Goal: Register for event/course

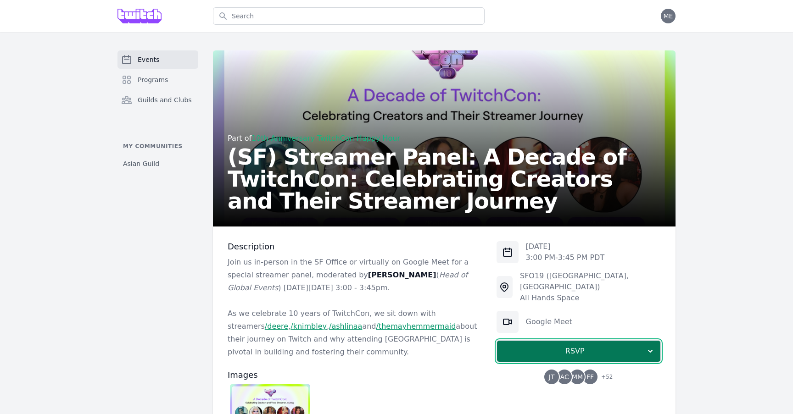
click at [588, 346] on span "RSVP" at bounding box center [574, 351] width 141 height 11
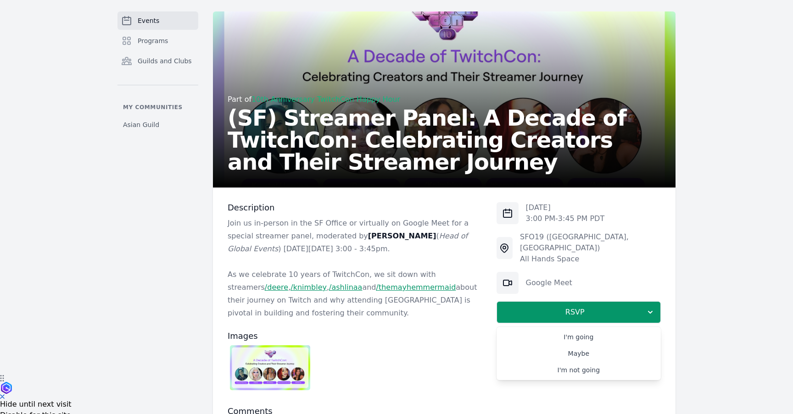
scroll to position [48, 0]
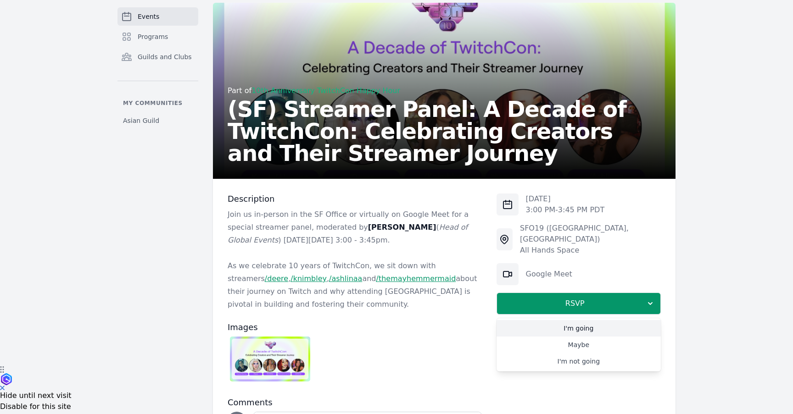
click at [557, 320] on link "I'm going" at bounding box center [578, 328] width 164 height 17
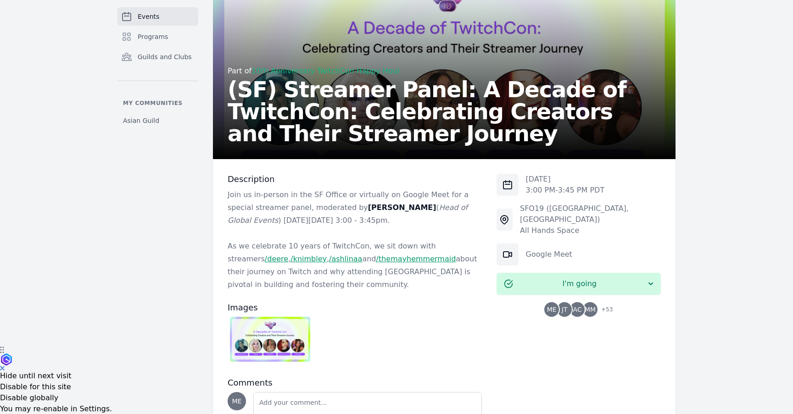
scroll to position [143, 0]
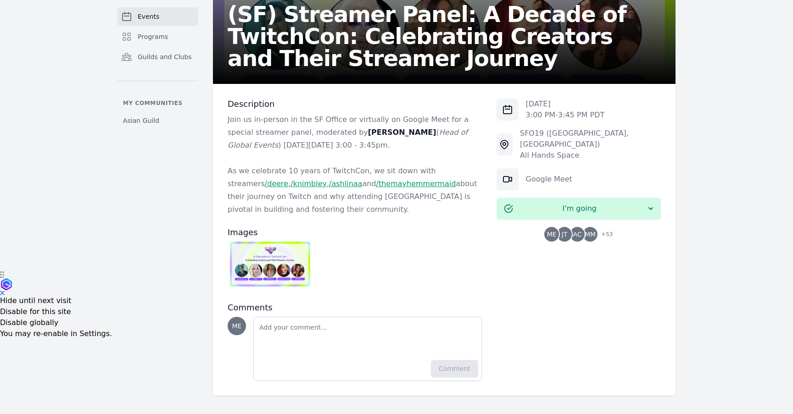
click at [286, 167] on p "As we celebrate 10 years of TwitchCon, we sit down with streamers /deere , /[PE…" at bounding box center [355, 190] width 254 height 51
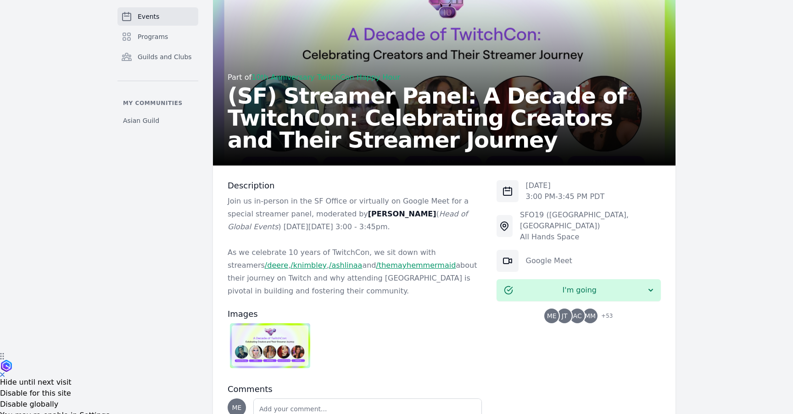
scroll to position [38, 0]
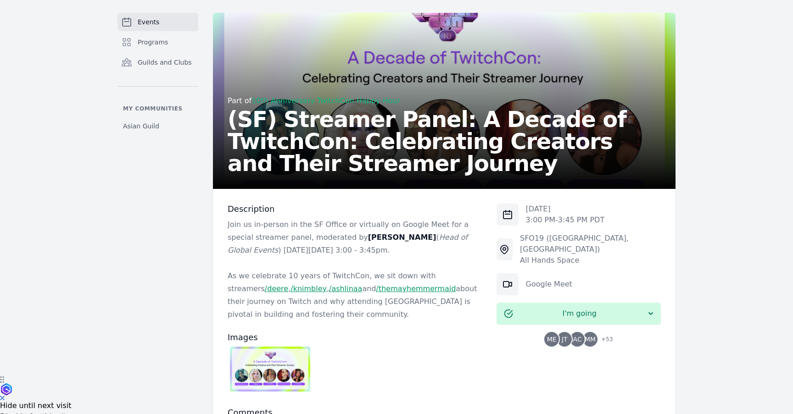
drag, startPoint x: 387, startPoint y: 252, endPoint x: 219, endPoint y: 209, distance: 173.0
click at [219, 209] on div "Description Join us in-person in the SF Office or virtually on Google Meet for …" at bounding box center [444, 345] width 462 height 312
click at [244, 232] on p "Join us in-person in the SF Office or virtually on Google Meet for a special st…" at bounding box center [355, 237] width 254 height 39
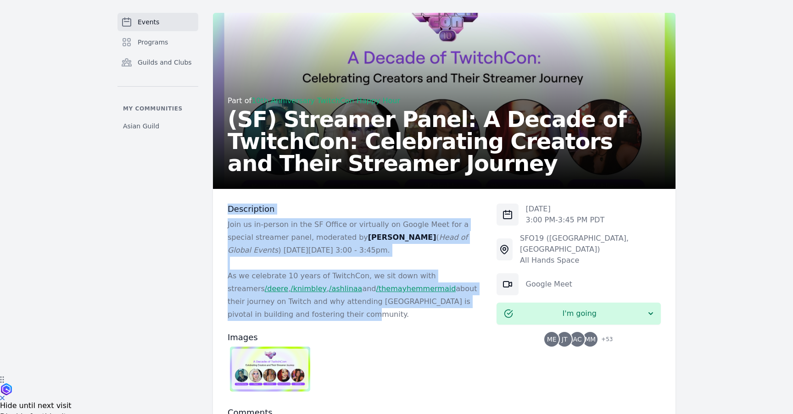
drag, startPoint x: 416, startPoint y: 313, endPoint x: 219, endPoint y: 207, distance: 224.3
click at [219, 207] on div "Description Join us in-person in the SF Office or virtually on Google Meet for …" at bounding box center [444, 345] width 462 height 312
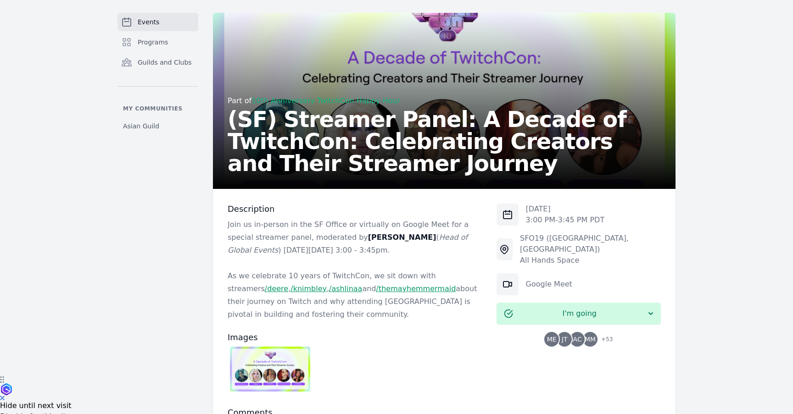
click at [258, 253] on p "Join us in-person in the SF Office or virtually on Google Meet for a special st…" at bounding box center [355, 237] width 254 height 39
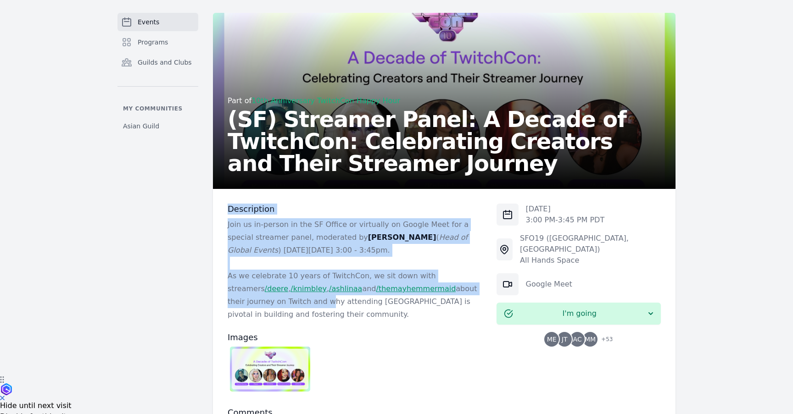
drag, startPoint x: 266, startPoint y: 307, endPoint x: 218, endPoint y: 196, distance: 120.6
click at [218, 194] on div "Description Join us in-person in the SF Office or virtually on Google Meet for …" at bounding box center [444, 345] width 462 height 312
click at [260, 248] on p "Join us in-person in the SF Office or virtually on Google Meet for a special st…" at bounding box center [355, 237] width 254 height 39
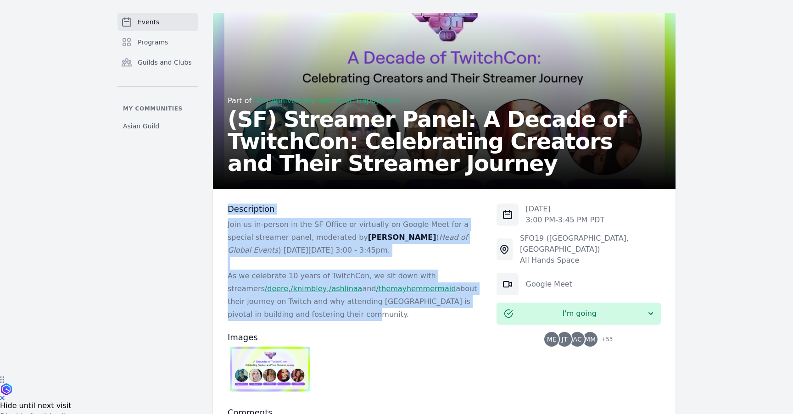
drag, startPoint x: 301, startPoint y: 317, endPoint x: 206, endPoint y: 204, distance: 147.8
click at [206, 204] on div "Events Programs Guilds and Clubs My communities Asian Guild Part of 10th Annive…" at bounding box center [396, 257] width 587 height 488
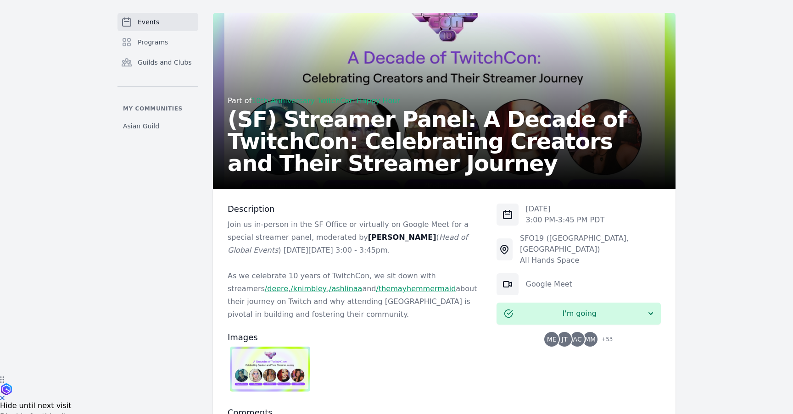
click at [253, 230] on p "Join us in-person in the SF Office or virtually on Google Meet for a special st…" at bounding box center [355, 237] width 254 height 39
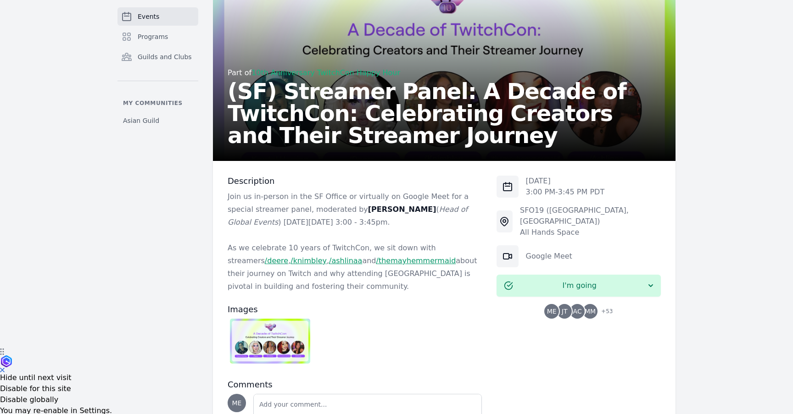
scroll to position [59, 0]
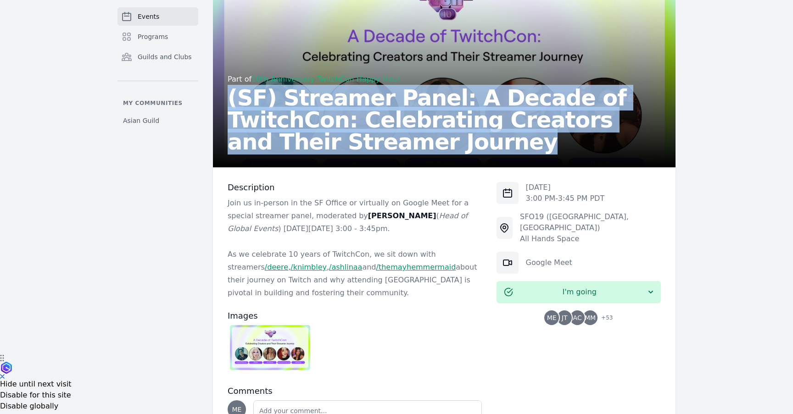
drag, startPoint x: 228, startPoint y: 90, endPoint x: 350, endPoint y: 162, distance: 141.7
click at [350, 162] on div "Part of 10th Anniversary TwitchCon Happy Hour (SF) Streamer Panel: A Decade of …" at bounding box center [444, 79] width 462 height 176
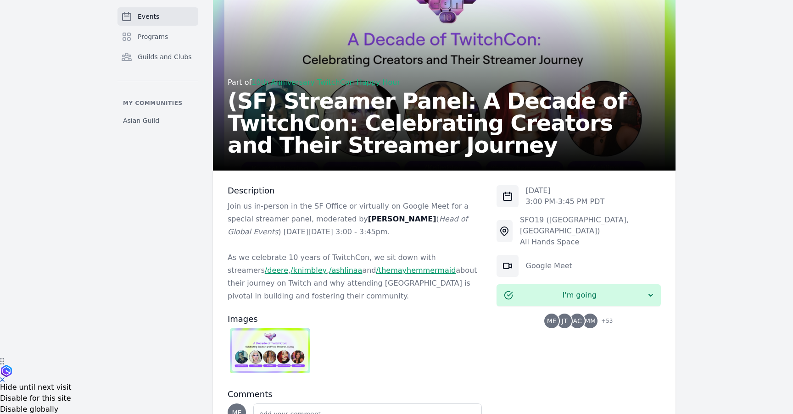
scroll to position [0, 0]
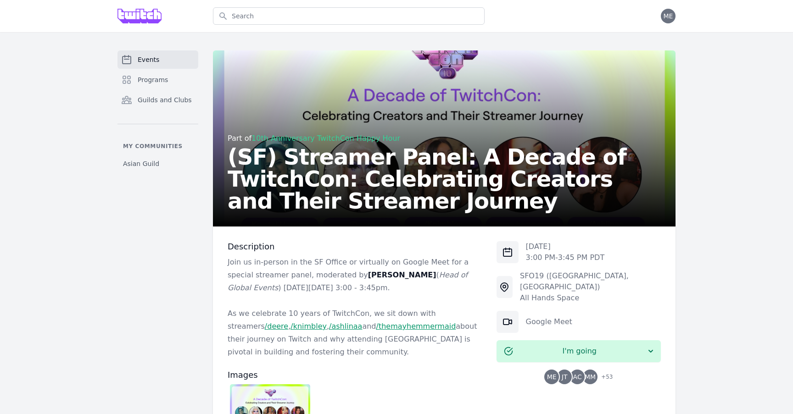
click at [352, 140] on link "10th Anniversary TwitchCon Happy Hour" at bounding box center [325, 138] width 149 height 9
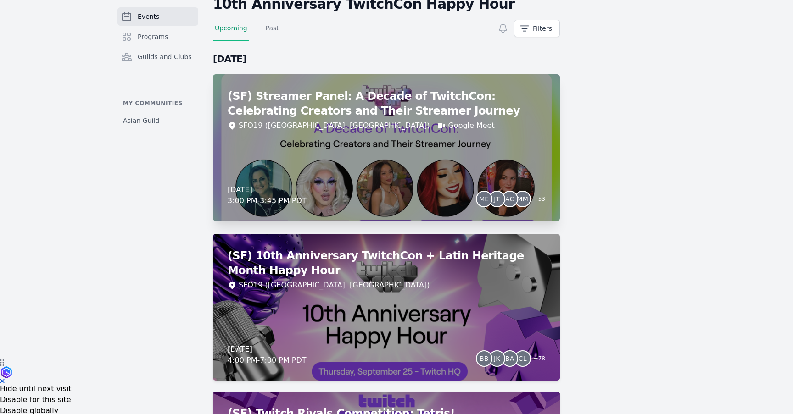
scroll to position [57, 0]
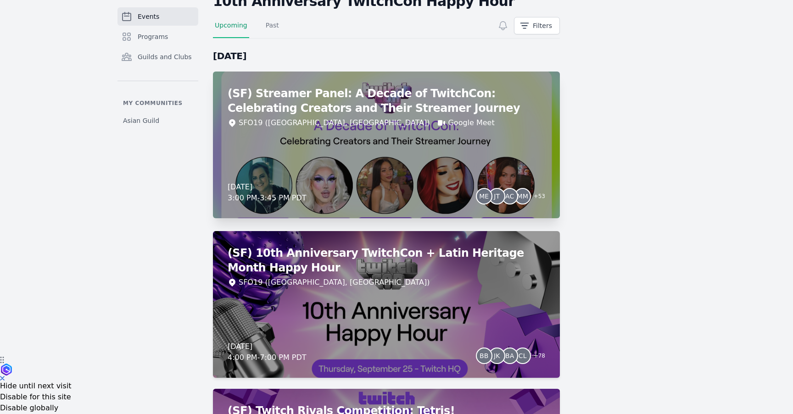
click at [455, 89] on h2 "(SF) Streamer Panel: A Decade of TwitchCon: Celebrating Creators and Their Stre…" at bounding box center [386, 100] width 317 height 29
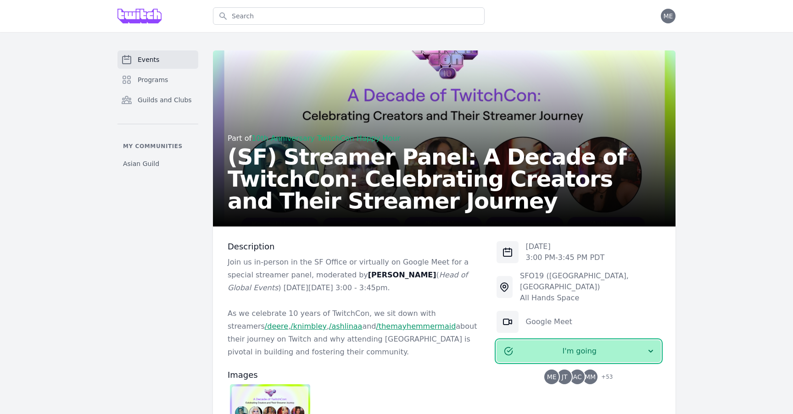
click at [605, 347] on button "I'm going" at bounding box center [578, 351] width 164 height 22
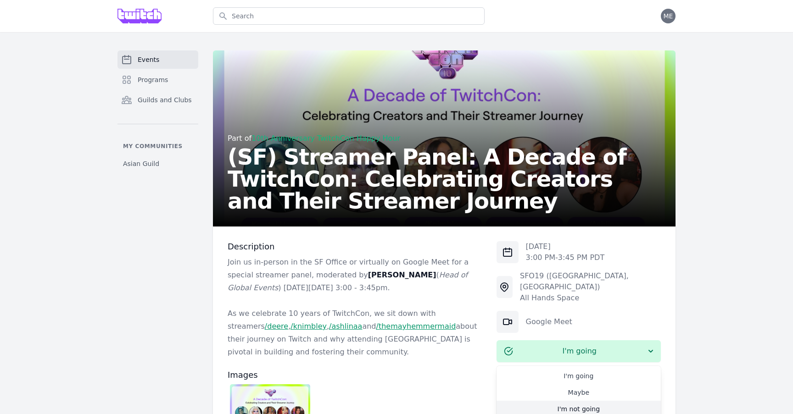
click at [583, 401] on link "I'm not going" at bounding box center [578, 409] width 164 height 17
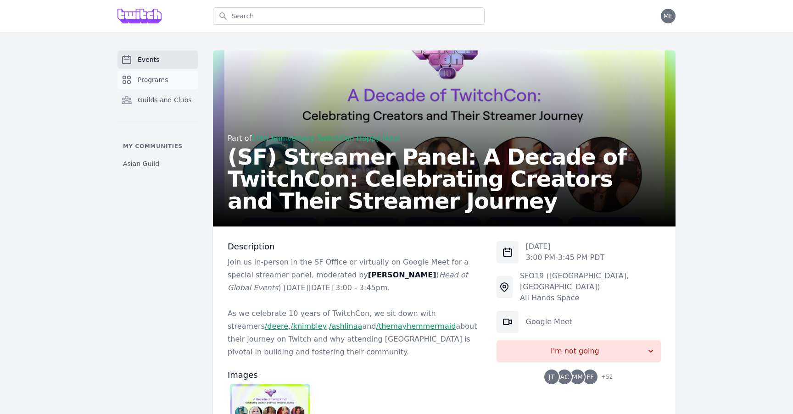
click at [157, 79] on span "Programs" at bounding box center [153, 79] width 30 height 9
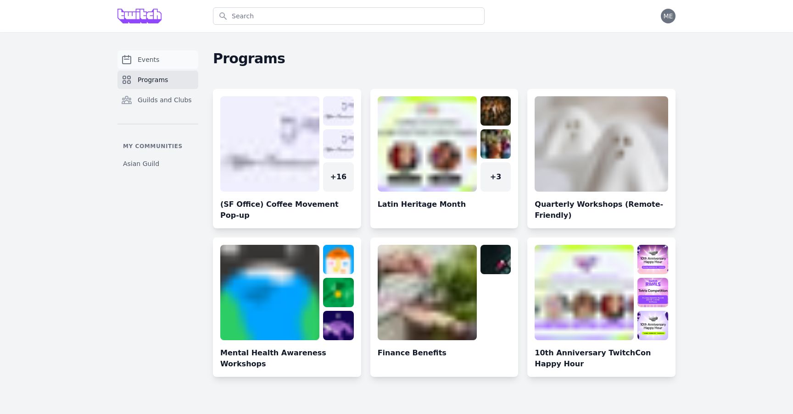
click at [159, 62] on link "Events" at bounding box center [157, 59] width 81 height 18
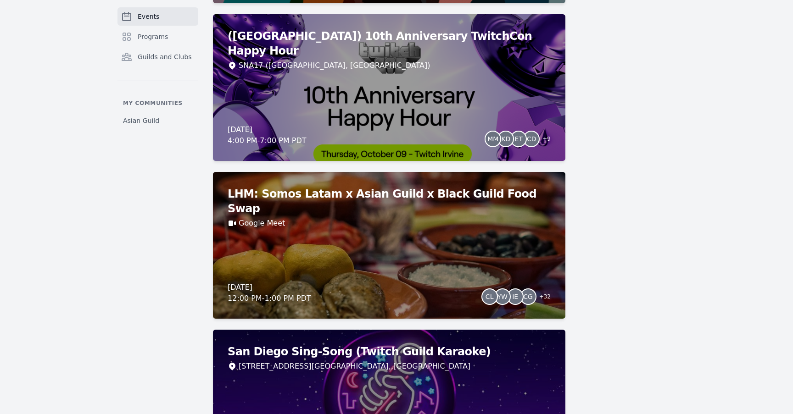
scroll to position [2798, 0]
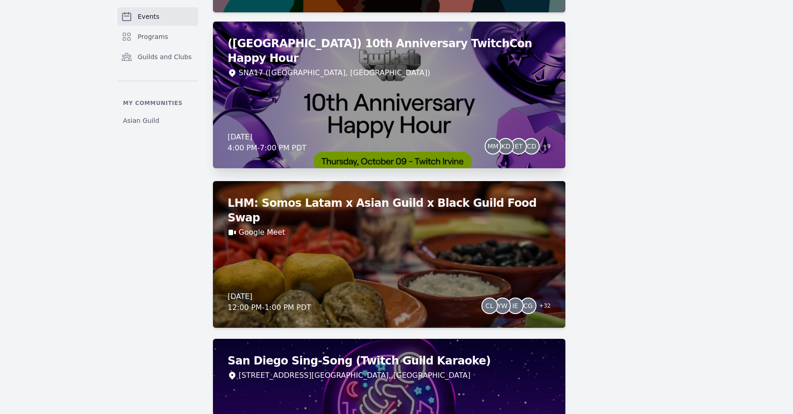
click at [383, 46] on h2 "(Irvine) 10th Anniversary TwitchCon Happy Hour" at bounding box center [389, 50] width 323 height 29
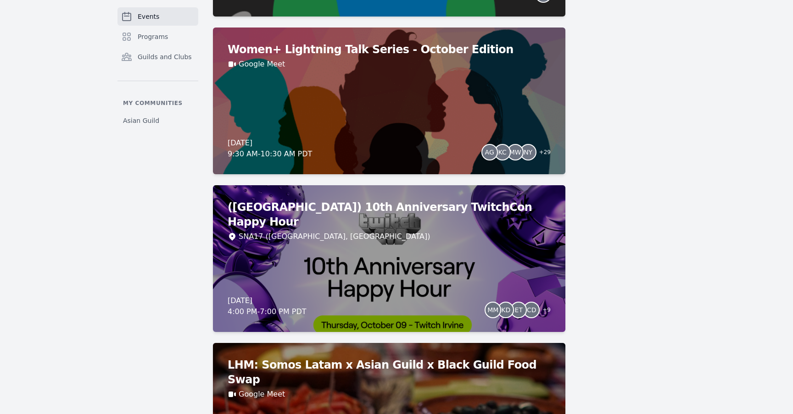
scroll to position [403, 0]
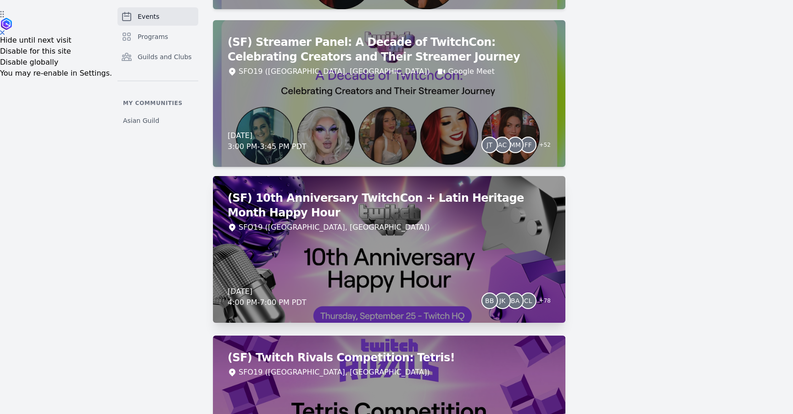
click at [415, 199] on h2 "(SF) 10th Anniversary TwitchCon + Latin Heritage Month Happy Hour" at bounding box center [389, 205] width 323 height 29
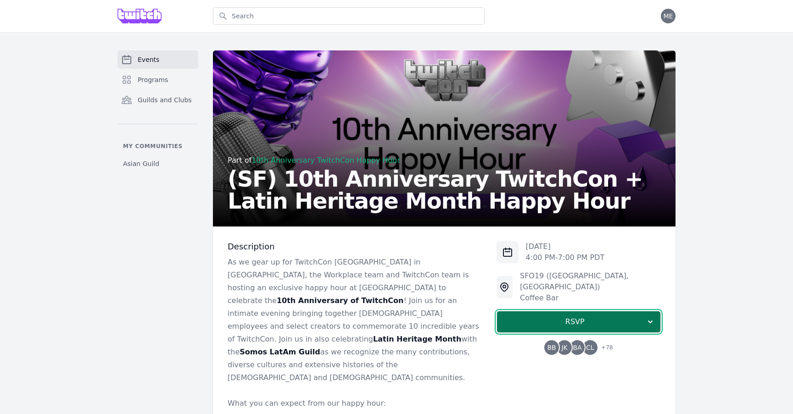
click at [559, 316] on span "RSVP" at bounding box center [574, 321] width 141 height 11
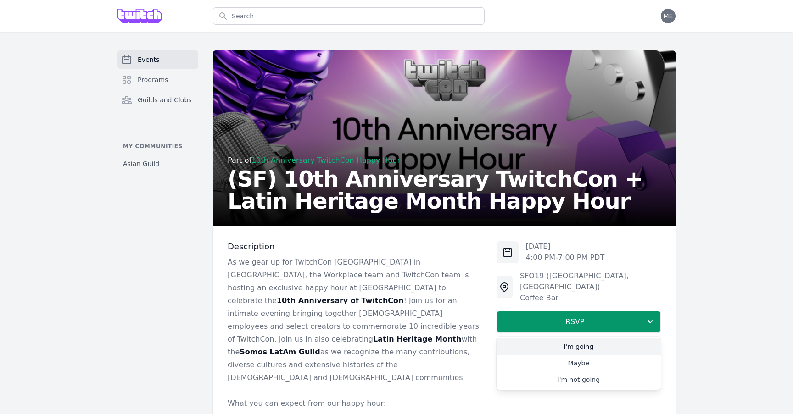
click at [578, 339] on link "I'm going" at bounding box center [578, 347] width 164 height 17
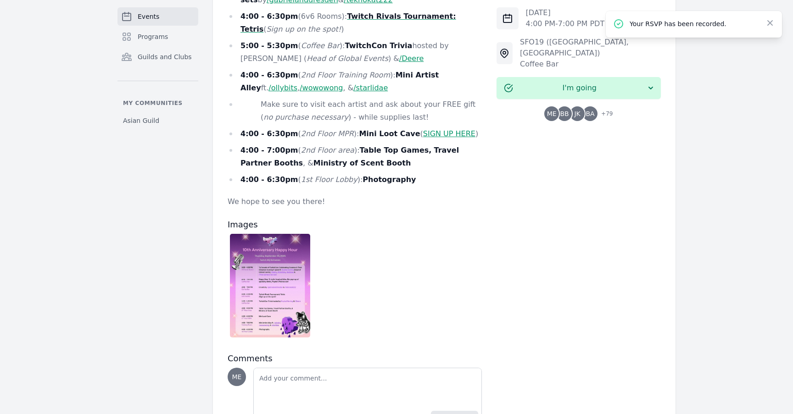
scroll to position [548, 0]
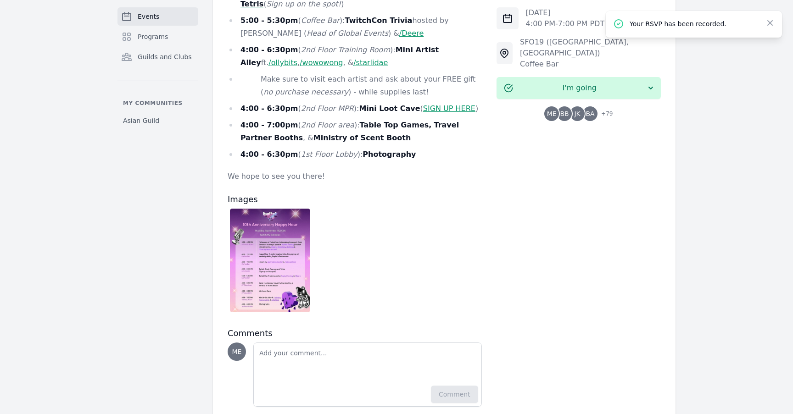
click at [294, 254] on img at bounding box center [270, 261] width 80 height 104
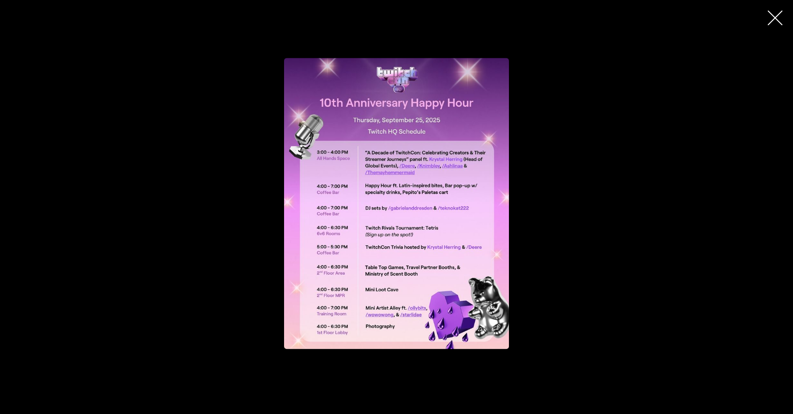
click at [361, 246] on img "button" at bounding box center [396, 203] width 225 height 291
click at [772, 25] on icon "button" at bounding box center [774, 18] width 15 height 15
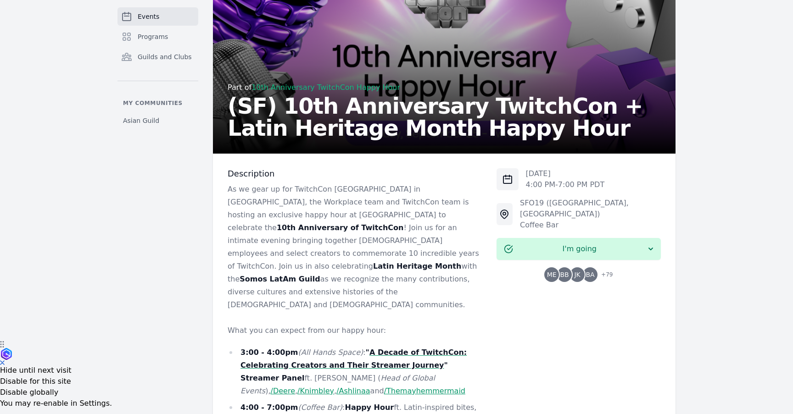
scroll to position [0, 0]
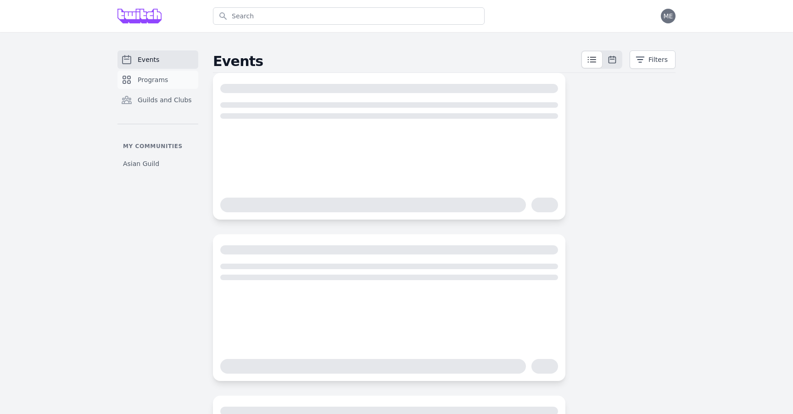
click at [182, 83] on link "Programs" at bounding box center [157, 80] width 81 height 18
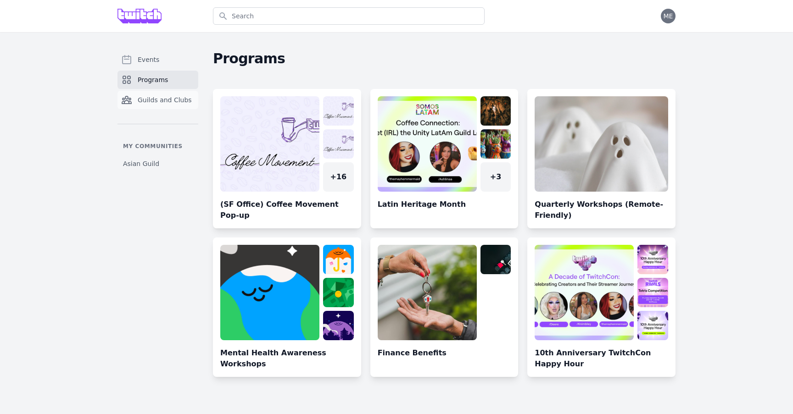
click at [176, 101] on span "Guilds and Clubs" at bounding box center [165, 99] width 54 height 9
